Goal: Task Accomplishment & Management: Complete application form

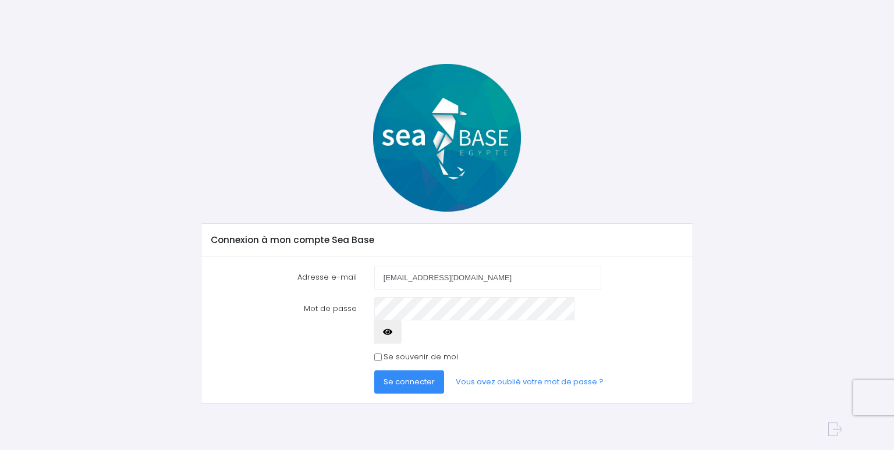
click at [383, 352] on div "Se souvenir de moi" at bounding box center [487, 358] width 227 height 12
click at [380, 354] on input "Se souvenir de moi" at bounding box center [378, 358] width 8 height 8
checkbox input "true"
click at [392, 332] on icon "button" at bounding box center [387, 332] width 9 height 0
click at [416, 377] on span "Se connecter" at bounding box center [409, 382] width 51 height 11
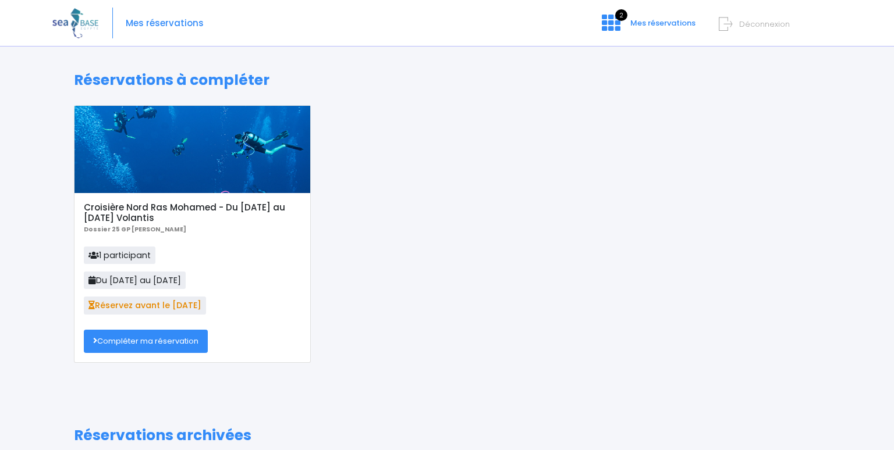
click at [153, 346] on link "Compléter ma réservation" at bounding box center [146, 341] width 124 height 23
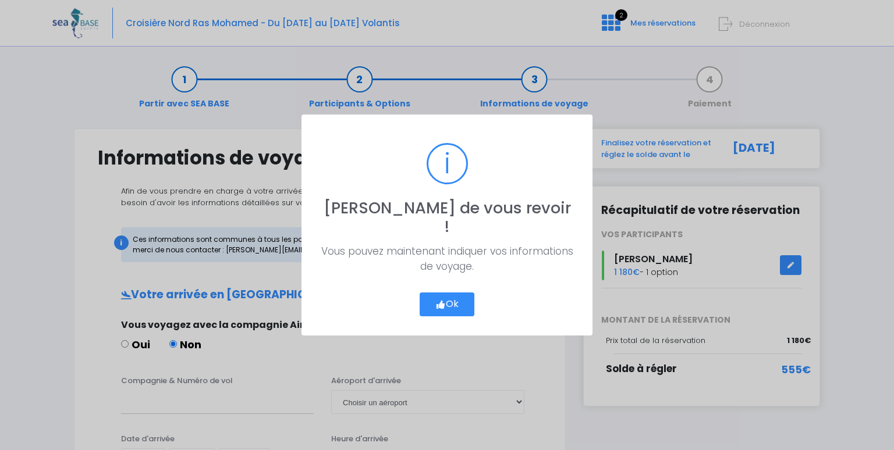
click at [450, 293] on button "Ok" at bounding box center [447, 305] width 55 height 24
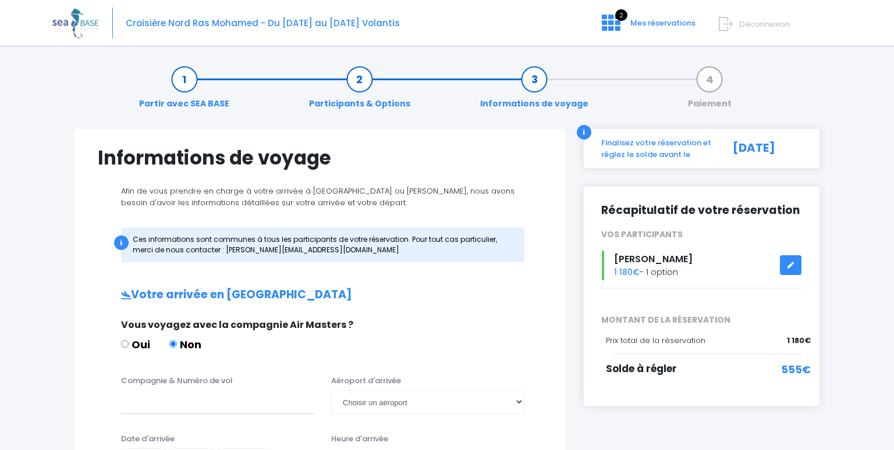
click at [797, 262] on link at bounding box center [791, 265] width 22 height 20
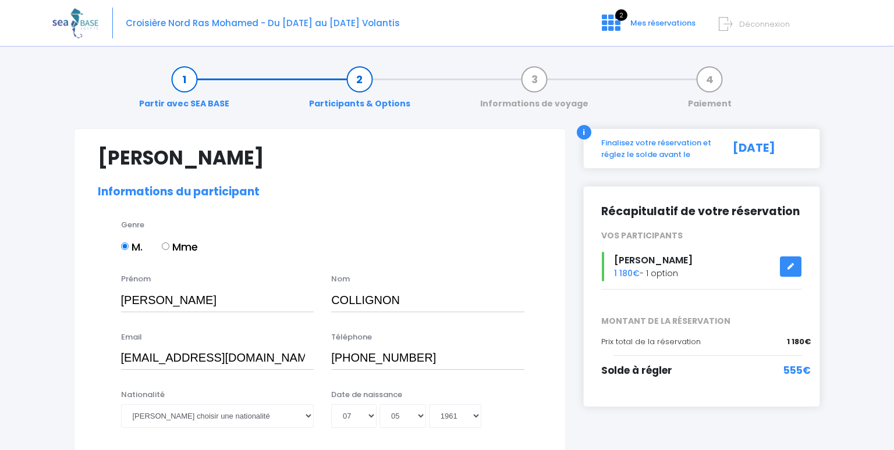
select select "N2"
select select "M"
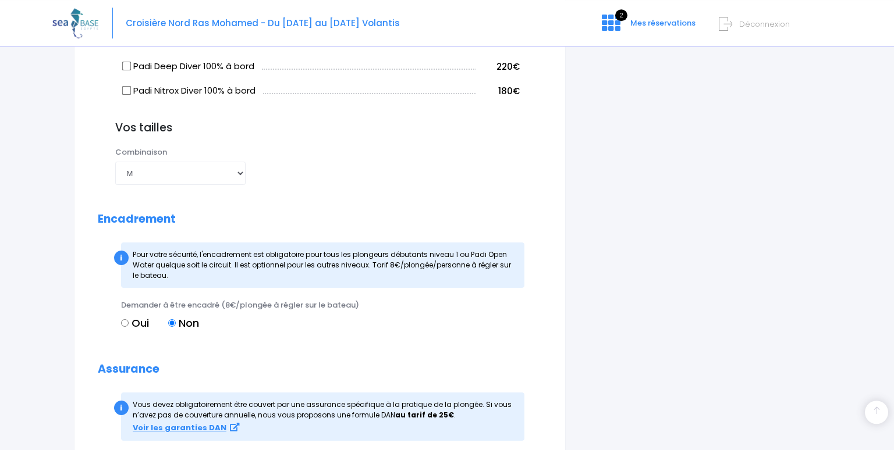
scroll to position [922, 0]
